Goal: Transaction & Acquisition: Obtain resource

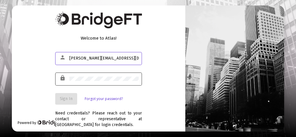
type input "[PERSON_NAME][EMAIL_ADDRESS][DOMAIN_NAME]"
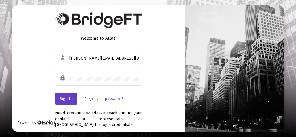
click at [68, 97] on span "Sign In" at bounding box center [66, 98] width 13 height 5
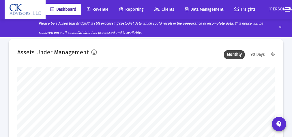
type input "[DATE]"
click at [136, 9] on span "Reporting" at bounding box center [131, 9] width 25 height 5
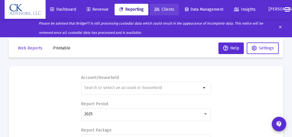
click at [169, 10] on span "Clients" at bounding box center [164, 9] width 20 height 5
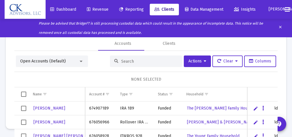
scroll to position [39, 0]
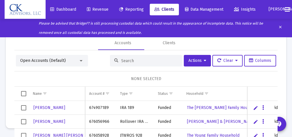
click at [25, 93] on span "Select all" at bounding box center [23, 93] width 5 height 5
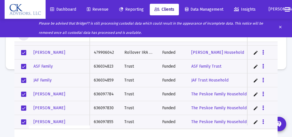
scroll to position [0, 0]
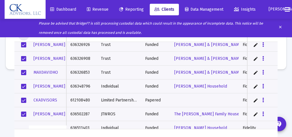
click at [23, 100] on span "Select row" at bounding box center [23, 100] width 5 height 5
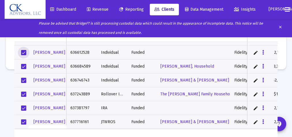
click at [24, 51] on span "Select row" at bounding box center [23, 52] width 5 height 5
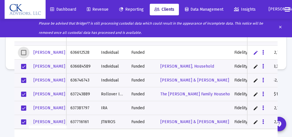
click at [23, 108] on span "Select row" at bounding box center [23, 107] width 5 height 5
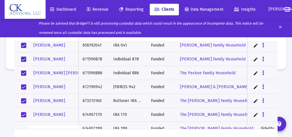
click at [25, 59] on span "Select row" at bounding box center [23, 59] width 5 height 5
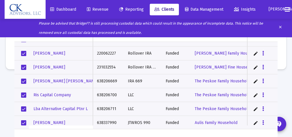
click at [25, 53] on span "Select row" at bounding box center [23, 53] width 5 height 5
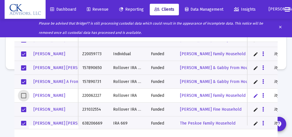
click at [26, 54] on span "Select row" at bounding box center [23, 53] width 5 height 5
click at [23, 53] on span "Select row" at bounding box center [23, 53] width 5 height 5
click at [23, 54] on span "Select row" at bounding box center [23, 53] width 5 height 5
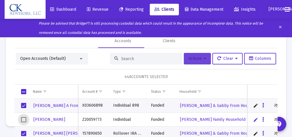
click at [190, 61] on button "Actions" at bounding box center [197, 59] width 27 height 12
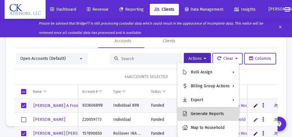
click at [207, 113] on button "Generate Reports" at bounding box center [208, 114] width 61 height 14
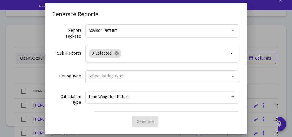
scroll to position [38, 0]
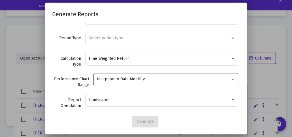
click at [232, 79] on div at bounding box center [233, 79] width 3 height 1
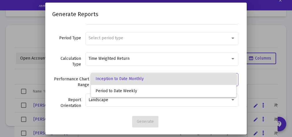
click at [229, 68] on div at bounding box center [146, 68] width 292 height 137
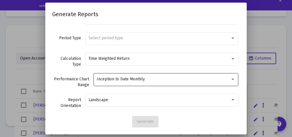
click at [232, 79] on div at bounding box center [233, 79] width 3 height 1
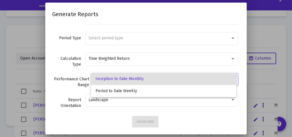
click at [229, 79] on span "Inception to Date Monthly" at bounding box center [164, 79] width 136 height 12
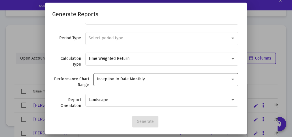
click at [232, 79] on div at bounding box center [233, 79] width 3 height 1
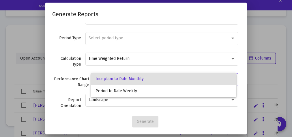
click at [242, 70] on div at bounding box center [146, 68] width 292 height 137
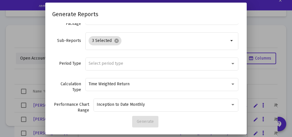
scroll to position [0, 0]
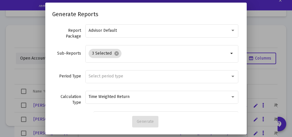
drag, startPoint x: 247, startPoint y: 57, endPoint x: 246, endPoint y: 53, distance: 4.2
click at [244, 47] on div "Generate Reports Report Package Advisor Default Sub-Reports 3 Selected cancel a…" at bounding box center [146, 68] width 292 height 137
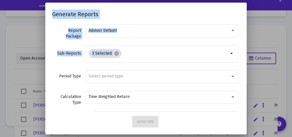
click at [147, 15] on h2 "Generate Reports" at bounding box center [146, 14] width 188 height 9
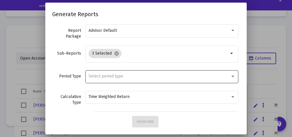
click at [232, 76] on div at bounding box center [233, 76] width 3 height 1
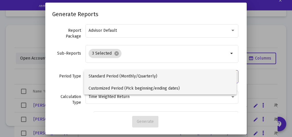
click at [153, 88] on span "Customized Period (Pick beginning/ending dates)" at bounding box center [160, 88] width 143 height 12
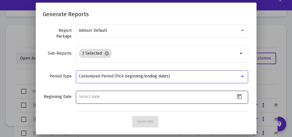
click at [237, 96] on icon "Open calendar" at bounding box center [239, 96] width 5 height 5
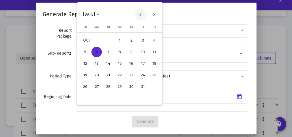
click at [142, 14] on button "Previous month" at bounding box center [141, 15] width 12 height 12
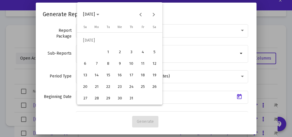
click at [110, 52] on div "1" at bounding box center [108, 52] width 10 height 10
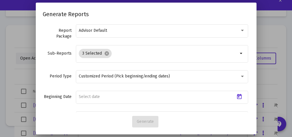
type input "[DATE]"
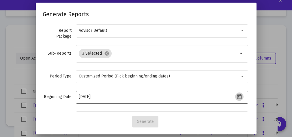
click at [237, 95] on icon "Open calendar" at bounding box center [239, 96] width 5 height 5
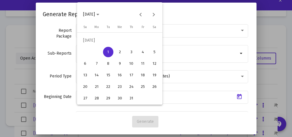
click at [193, 87] on div at bounding box center [146, 68] width 292 height 137
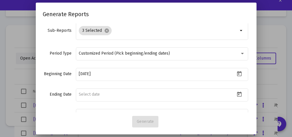
scroll to position [27, 0]
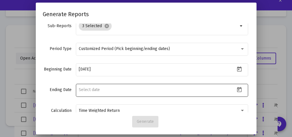
click at [236, 88] on icon "Open calendar" at bounding box center [239, 90] width 6 height 6
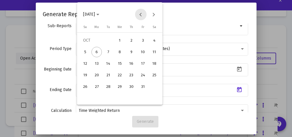
click at [142, 15] on button "Previous month" at bounding box center [141, 15] width 12 height 12
click at [109, 96] on div "30" at bounding box center [108, 98] width 10 height 10
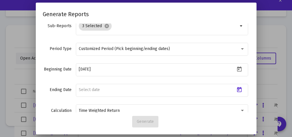
type input "[DATE]"
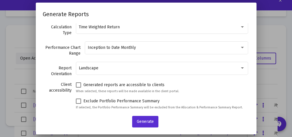
scroll to position [111, 0]
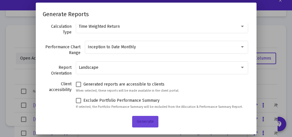
click at [145, 120] on span "Generate" at bounding box center [145, 121] width 17 height 5
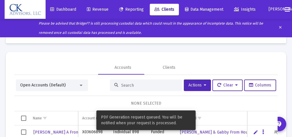
scroll to position [27, 0]
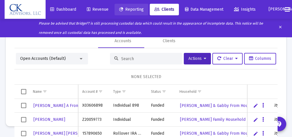
click at [138, 10] on span "Reporting" at bounding box center [131, 9] width 25 height 5
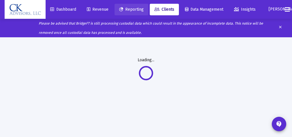
scroll to position [0, 0]
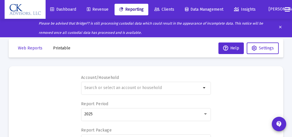
click at [65, 48] on span "Printable" at bounding box center [61, 48] width 17 height 5
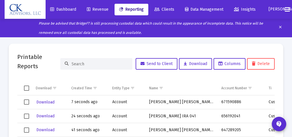
scroll to position [24, 0]
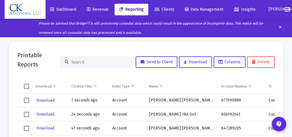
click at [26, 114] on span "Select row" at bounding box center [26, 114] width 5 height 5
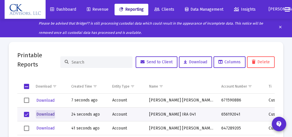
click at [51, 114] on span "Download" at bounding box center [45, 114] width 18 height 5
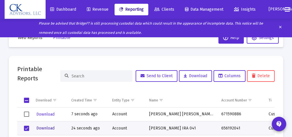
scroll to position [14, 0]
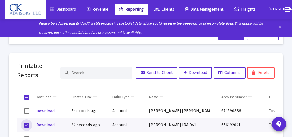
drag, startPoint x: 25, startPoint y: 124, endPoint x: 51, endPoint y: 116, distance: 27.8
click at [25, 124] on span "Select row" at bounding box center [26, 124] width 5 height 5
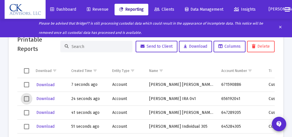
scroll to position [41, 0]
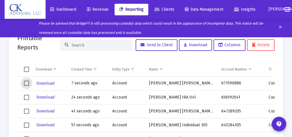
click at [26, 83] on span "Select row" at bounding box center [26, 83] width 5 height 5
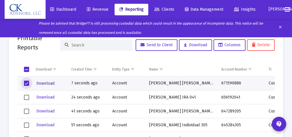
click at [43, 82] on span "Download" at bounding box center [45, 83] width 18 height 5
